Goal: Information Seeking & Learning: Check status

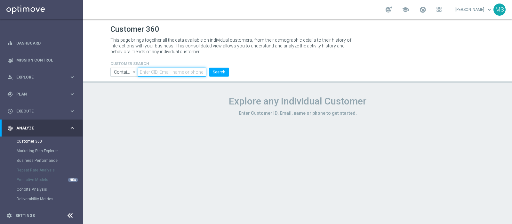
click at [163, 73] on input "text" at bounding box center [172, 72] width 68 height 9
paste input "2705180"
type input "2705180"
click at [118, 72] on input "Contains" at bounding box center [124, 72] width 28 height 9
click at [121, 88] on div "Equals" at bounding box center [125, 91] width 12 height 6
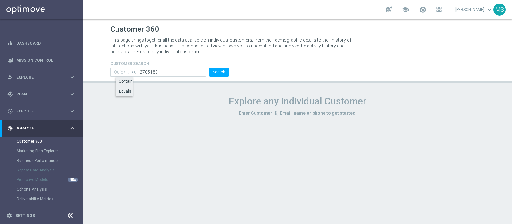
type input "Equals"
click at [212, 73] on button "Search" at bounding box center [219, 72] width 20 height 9
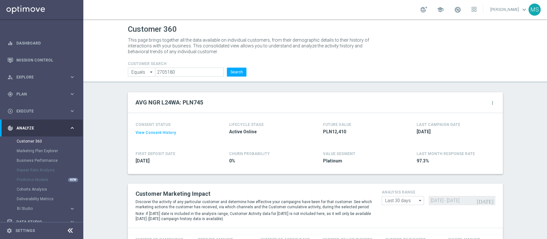
click at [195, 67] on form "CUSTOMER SEARCH Equals Equals arrow_drop_down Show Selected 0 of NaN Contains" at bounding box center [187, 68] width 118 height 15
click at [194, 69] on input "2705180" at bounding box center [189, 72] width 68 height 9
paste input "896524"
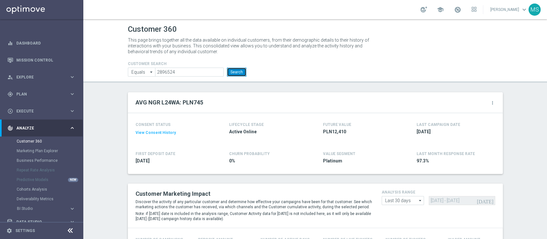
click at [236, 72] on button "Search" at bounding box center [237, 72] width 20 height 9
click at [227, 74] on button "Search" at bounding box center [237, 72] width 20 height 9
drag, startPoint x: 236, startPoint y: 70, endPoint x: 297, endPoint y: 15, distance: 82.3
click at [236, 70] on button "Search" at bounding box center [237, 72] width 20 height 9
click at [233, 68] on button "Search" at bounding box center [237, 72] width 20 height 9
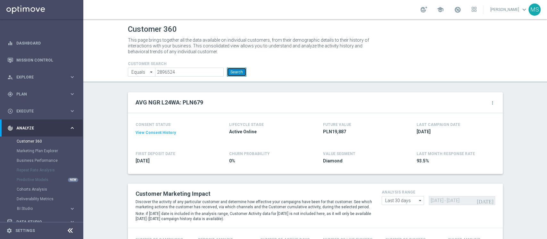
click at [240, 70] on button "Search" at bounding box center [237, 72] width 20 height 9
click at [238, 71] on button "Search" at bounding box center [237, 72] width 20 height 9
click at [237, 69] on button "Search" at bounding box center [237, 72] width 20 height 9
click at [230, 70] on button "Search" at bounding box center [237, 72] width 20 height 9
click at [200, 75] on input "2896524" at bounding box center [189, 72] width 68 height 9
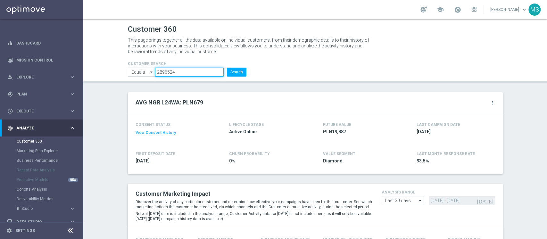
click at [200, 75] on input "2896524" at bounding box center [189, 72] width 68 height 9
paste input "1181120"
click at [229, 73] on button "Search" at bounding box center [237, 72] width 20 height 9
click at [171, 70] on input "1181120" at bounding box center [189, 72] width 68 height 9
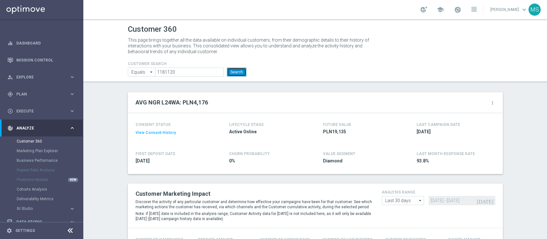
click at [239, 73] on button "Search" at bounding box center [237, 72] width 20 height 9
click at [195, 71] on input "1181120" at bounding box center [189, 72] width 68 height 9
paste input "text"
drag, startPoint x: 229, startPoint y: 70, endPoint x: 356, endPoint y: 1, distance: 145.1
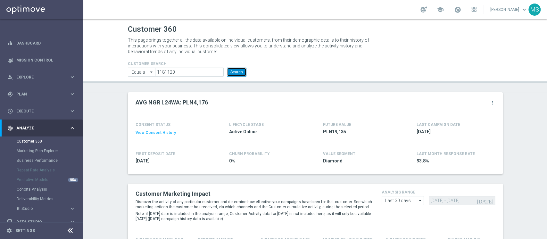
click at [229, 70] on button "Search" at bounding box center [237, 72] width 20 height 9
click at [193, 72] on input "1181120" at bounding box center [189, 72] width 68 height 9
click at [172, 70] on input "1181120" at bounding box center [189, 72] width 68 height 9
drag, startPoint x: 172, startPoint y: 73, endPoint x: 373, endPoint y: 49, distance: 202.8
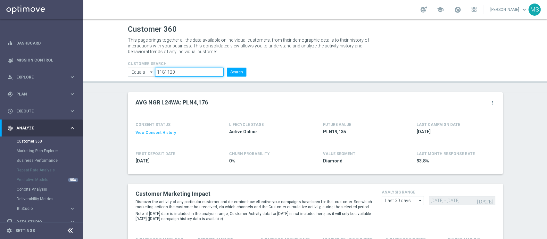
click at [215, 72] on input "1181120" at bounding box center [189, 72] width 68 height 9
type input "1181120"
click at [240, 71] on button "Search" at bounding box center [237, 72] width 20 height 9
click at [230, 79] on header "Customer 360 This page brings together all the data available on individual cus…" at bounding box center [314, 50] width 463 height 63
click at [236, 70] on button "Search" at bounding box center [237, 72] width 20 height 9
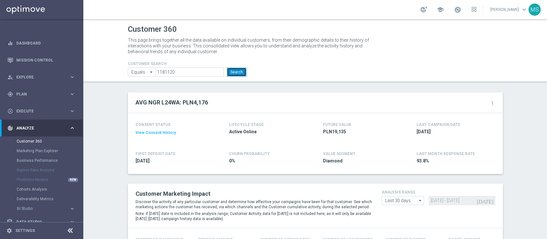
drag, startPoint x: 236, startPoint y: 71, endPoint x: 297, endPoint y: 1, distance: 92.6
click at [236, 71] on button "Search" at bounding box center [237, 72] width 20 height 9
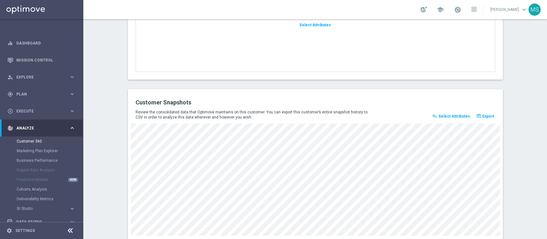
scroll to position [873, 0]
